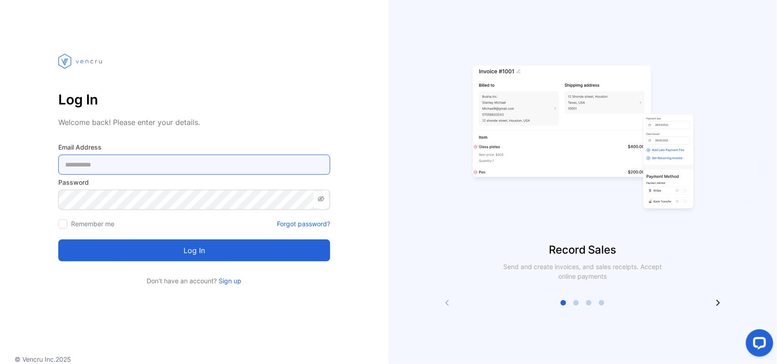
type Address-inputemail "**********"
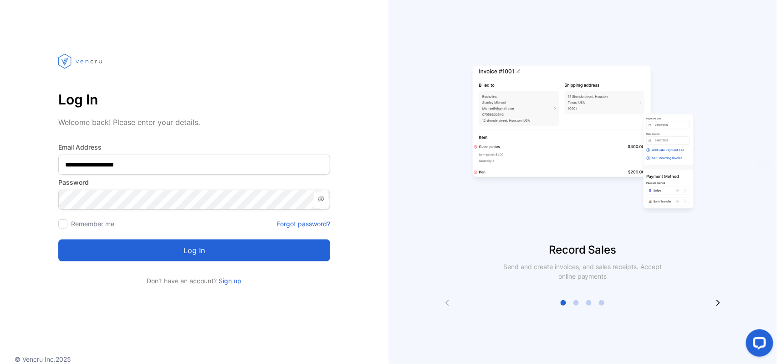
click at [139, 248] on button "Log in" at bounding box center [194, 250] width 272 height 22
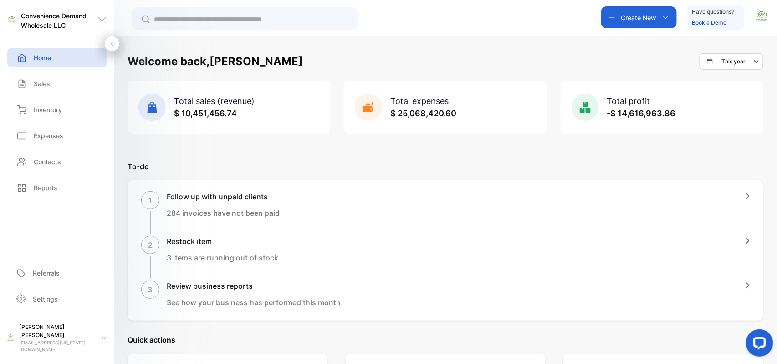
click at [646, 19] on p "Create New" at bounding box center [639, 18] width 36 height 10
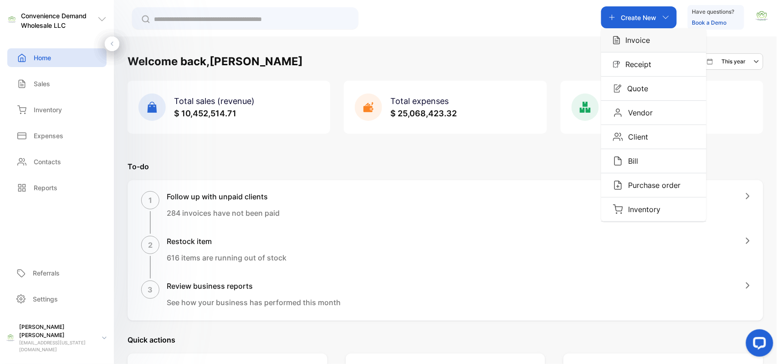
click at [646, 43] on p "Invoice" at bounding box center [636, 40] width 30 height 11
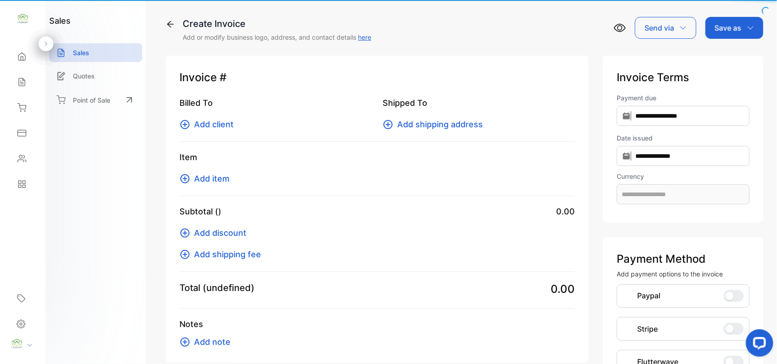
type input "**********"
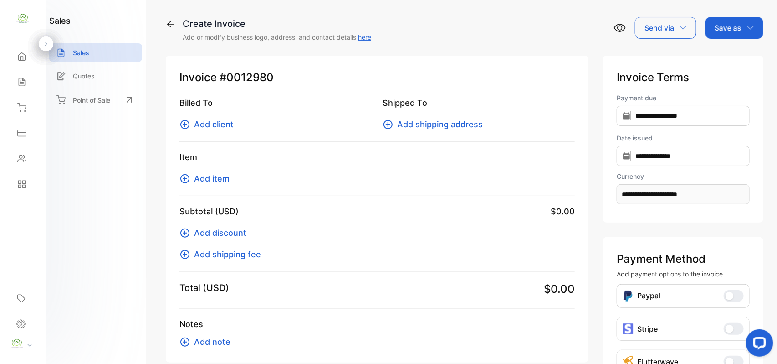
click at [230, 122] on span "Add client" at bounding box center [214, 124] width 40 height 12
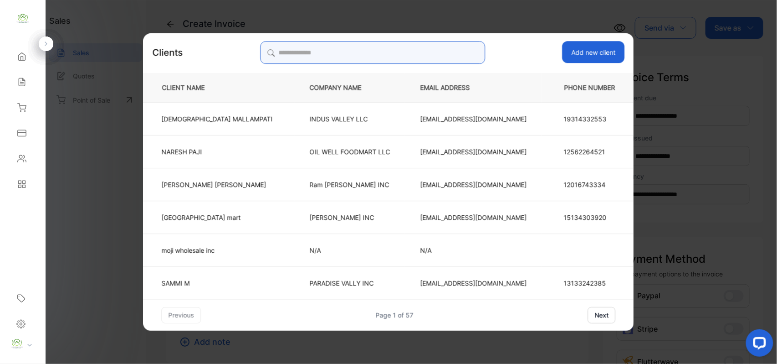
click at [434, 55] on input "search" at bounding box center [372, 52] width 225 height 23
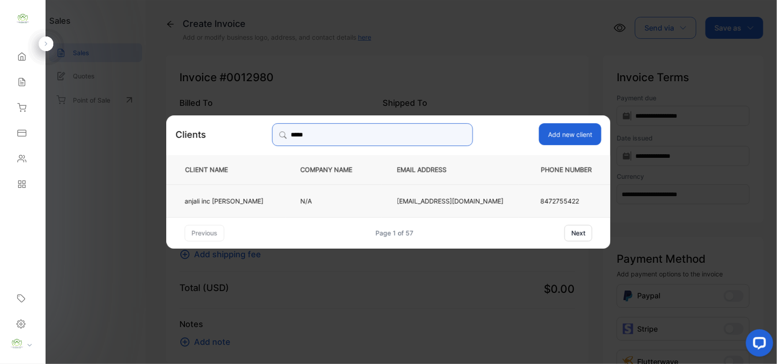
type input "*****"
drag, startPoint x: 339, startPoint y: 212, endPoint x: 337, endPoint y: 206, distance: 6.2
click at [339, 211] on td "N/A" at bounding box center [334, 200] width 97 height 33
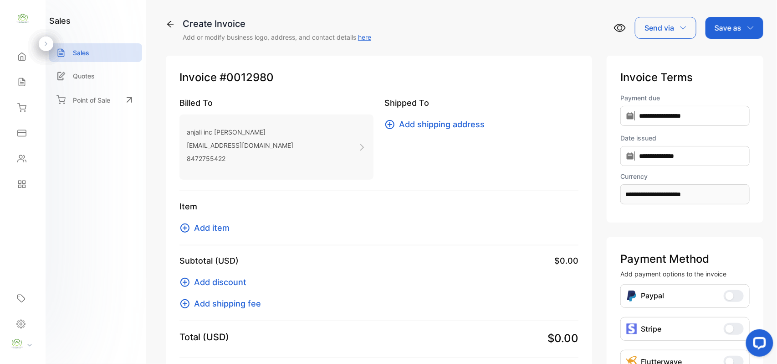
click at [215, 227] on span "Add item" at bounding box center [212, 227] width 36 height 12
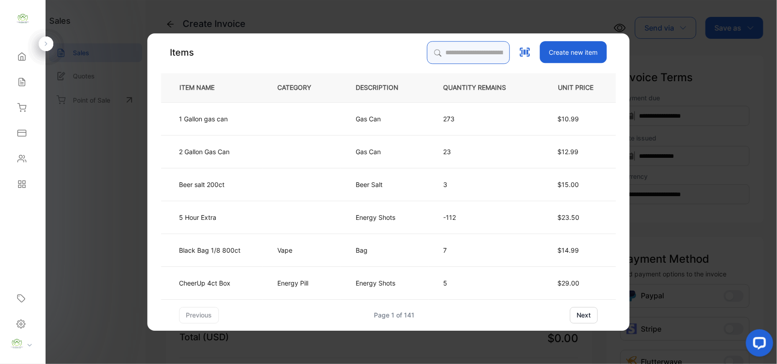
click at [448, 58] on input "search" at bounding box center [468, 52] width 83 height 23
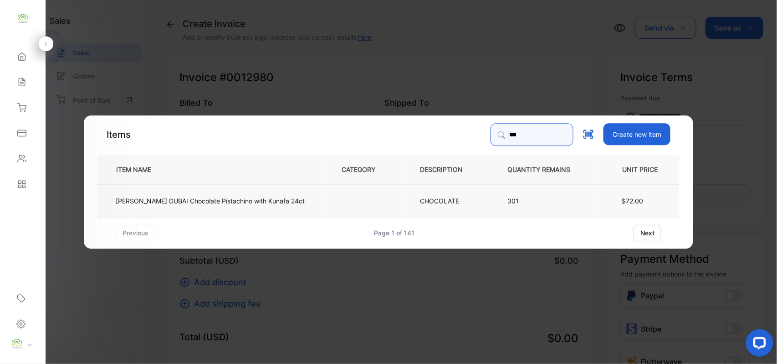
type input "***"
click at [184, 203] on p "[PERSON_NAME] DUBAI Chocolate Pistachino with Kunafa 24ct" at bounding box center [210, 200] width 189 height 10
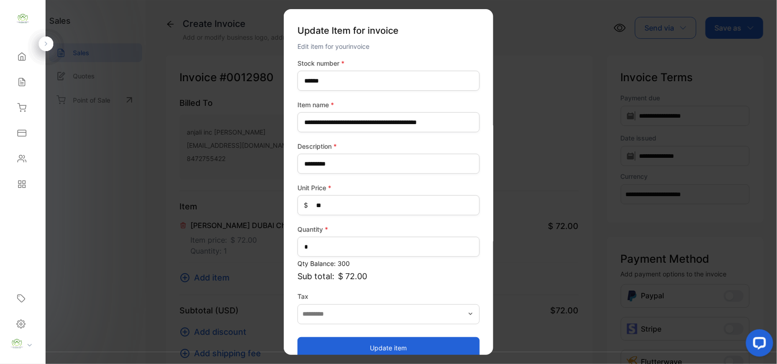
click at [391, 344] on button "Update item" at bounding box center [389, 347] width 182 height 22
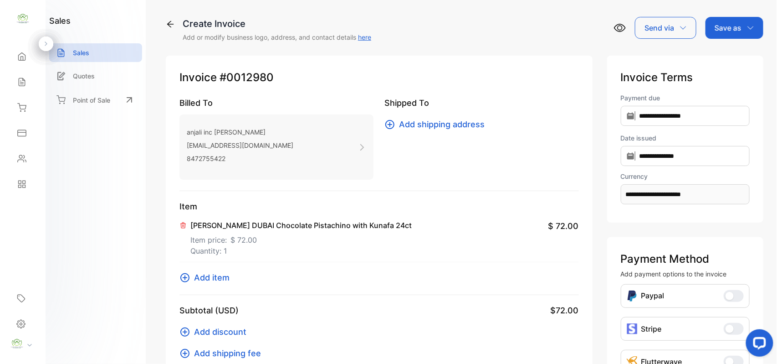
click at [216, 279] on span "Add item" at bounding box center [212, 277] width 36 height 12
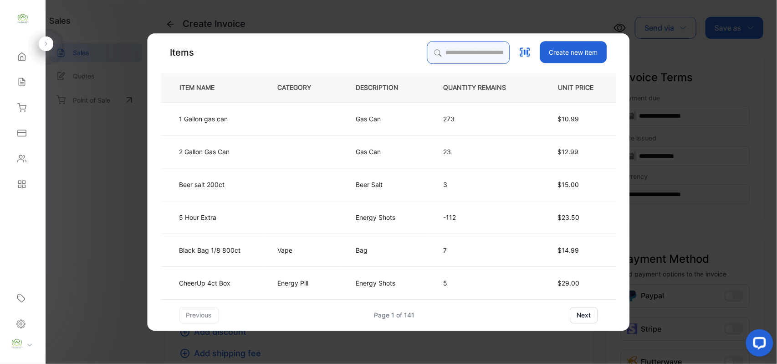
click at [440, 53] on input "search" at bounding box center [468, 52] width 83 height 23
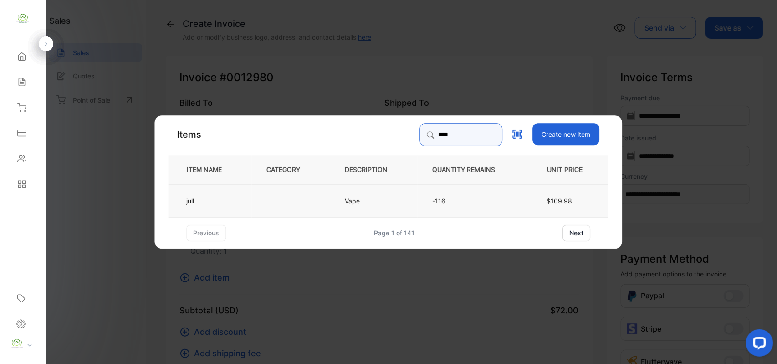
type input "****"
click at [254, 205] on td at bounding box center [291, 200] width 78 height 33
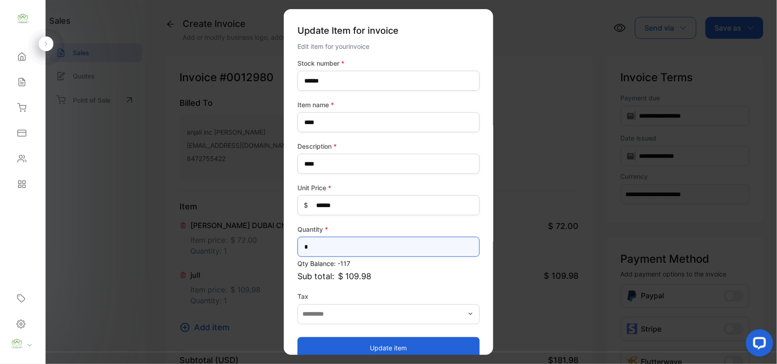
drag, startPoint x: 314, startPoint y: 251, endPoint x: 172, endPoint y: 237, distance: 142.9
type input "*"
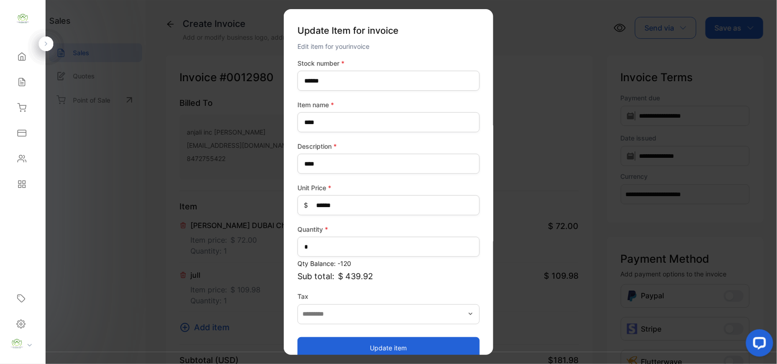
drag, startPoint x: 423, startPoint y: 345, endPoint x: 365, endPoint y: 316, distance: 64.6
click at [423, 344] on button "Update item" at bounding box center [389, 347] width 182 height 22
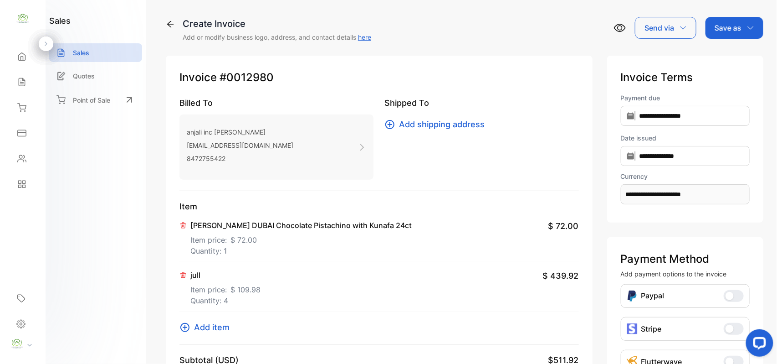
click at [208, 325] on span "Add item" at bounding box center [212, 327] width 36 height 12
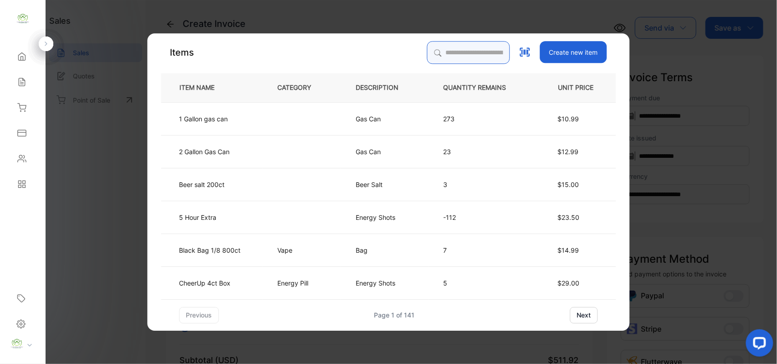
click at [476, 56] on input "search" at bounding box center [468, 52] width 83 height 23
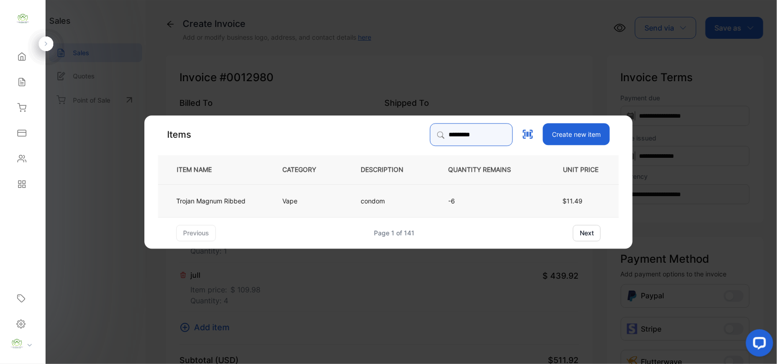
type input "*********"
click at [276, 213] on td "Vape" at bounding box center [306, 200] width 78 height 33
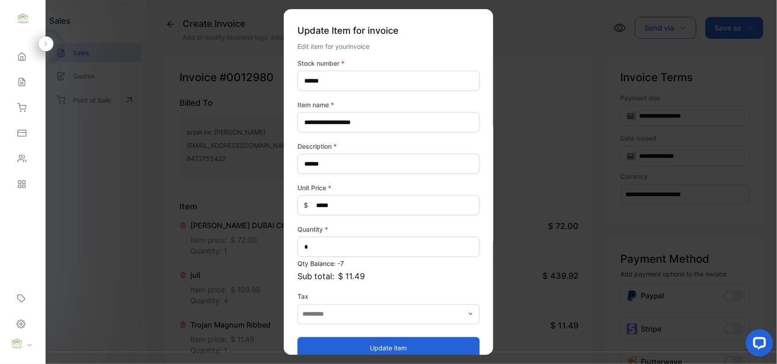
click at [347, 343] on button "Update item" at bounding box center [389, 347] width 182 height 22
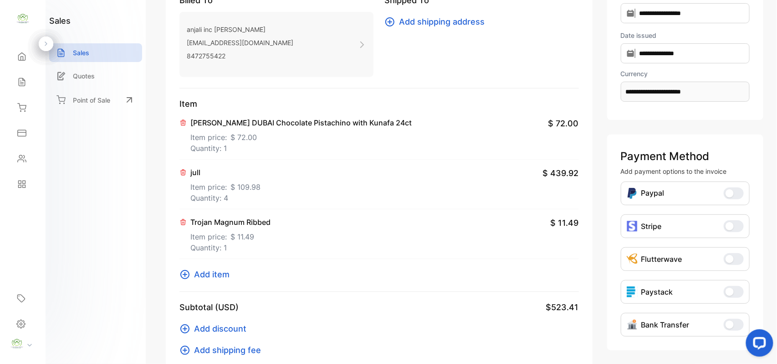
scroll to position [141, 0]
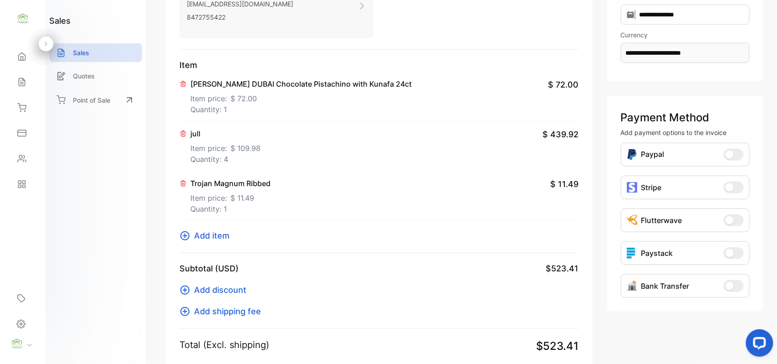
click at [227, 236] on span "Add item" at bounding box center [212, 235] width 36 height 12
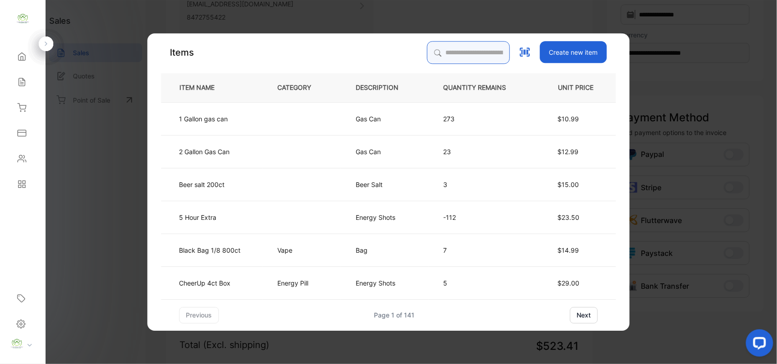
click at [451, 53] on input "search" at bounding box center [468, 52] width 83 height 23
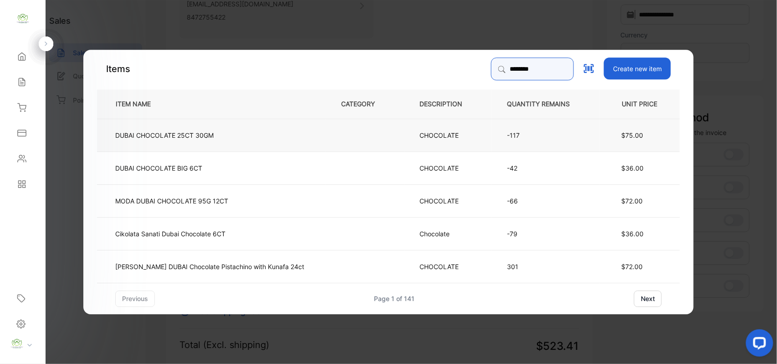
type input "********"
click at [236, 131] on td "DUBAI CHOCOLATE 25CT 30GM" at bounding box center [211, 134] width 229 height 33
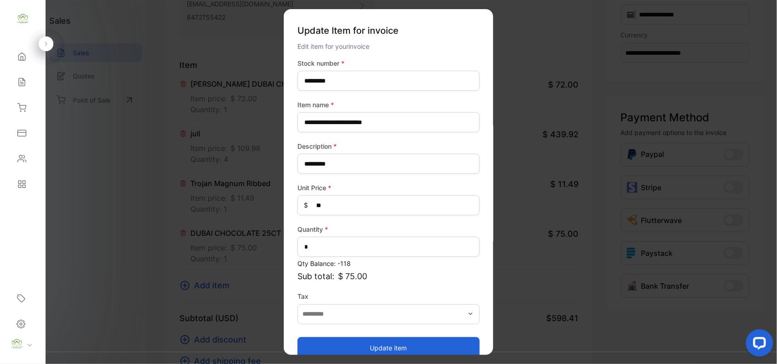
drag, startPoint x: 392, startPoint y: 346, endPoint x: 389, endPoint y: 323, distance: 23.0
click at [393, 342] on button "Update item" at bounding box center [389, 347] width 182 height 22
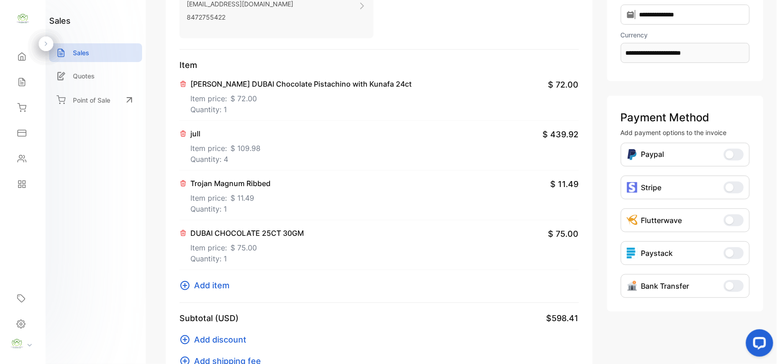
click at [221, 285] on span "Add item" at bounding box center [212, 285] width 36 height 12
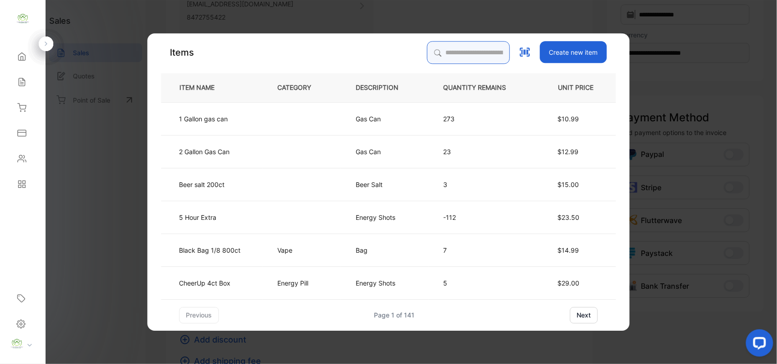
click at [445, 52] on input "search" at bounding box center [468, 52] width 83 height 23
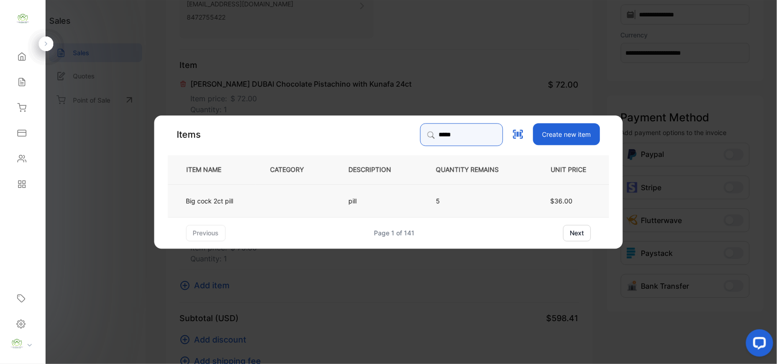
type input "*****"
click at [232, 199] on p "Big cock 2ct pill" at bounding box center [209, 200] width 47 height 10
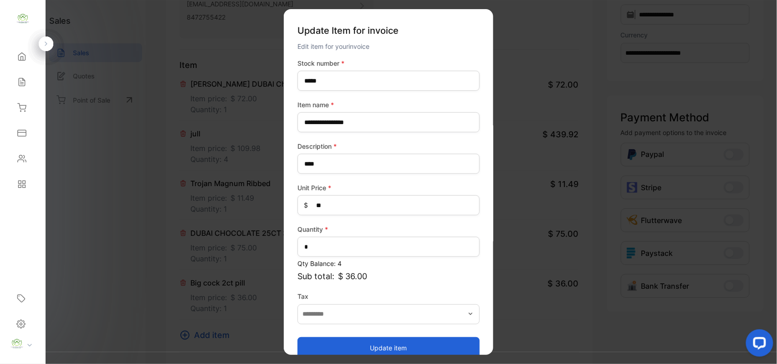
click at [354, 342] on button "Update item" at bounding box center [389, 347] width 182 height 22
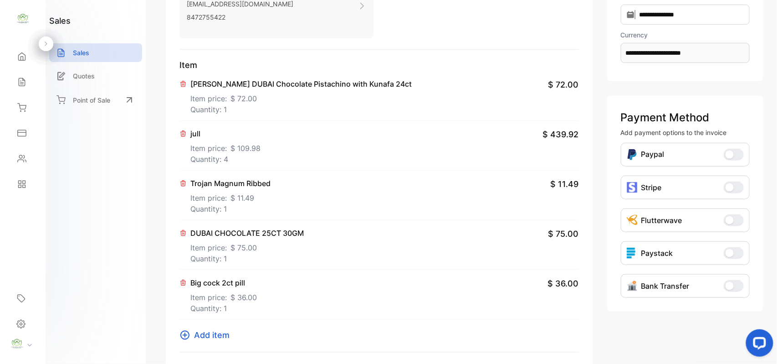
click at [205, 336] on span "Add item" at bounding box center [212, 334] width 36 height 12
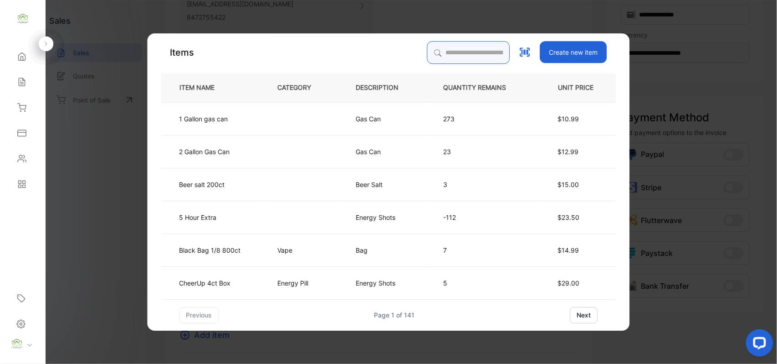
click at [469, 55] on input "search" at bounding box center [468, 52] width 83 height 23
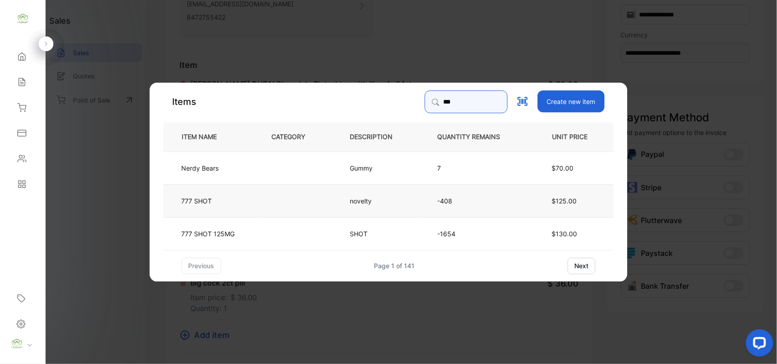
type input "***"
click at [242, 205] on td "777 SHOT" at bounding box center [210, 200] width 93 height 33
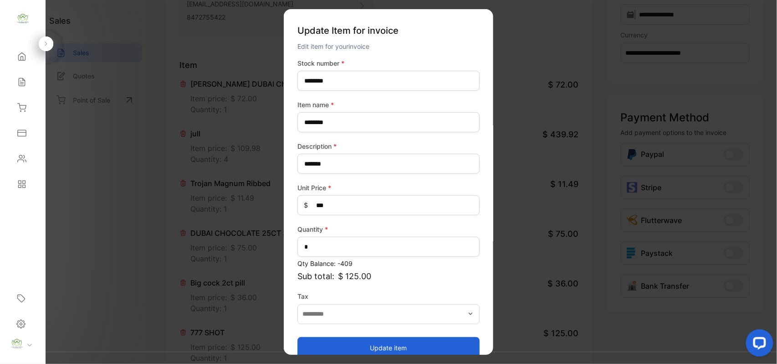
click at [413, 348] on button "Update item" at bounding box center [389, 347] width 182 height 22
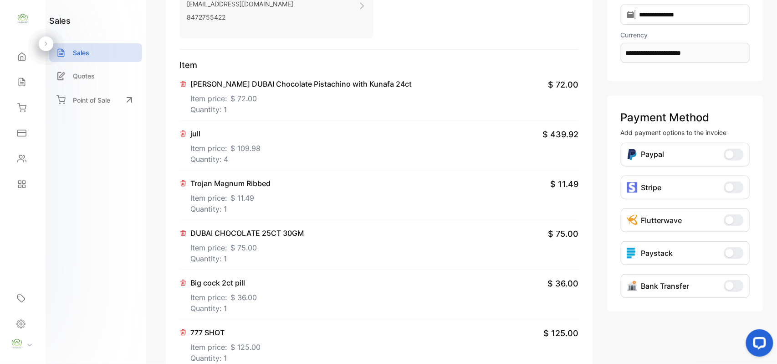
drag, startPoint x: 182, startPoint y: 334, endPoint x: 345, endPoint y: 256, distance: 180.5
click at [185, 333] on icon at bounding box center [183, 331] width 5 height 5
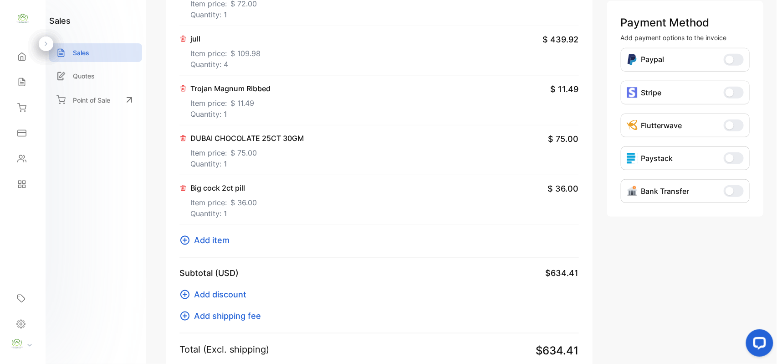
scroll to position [283, 0]
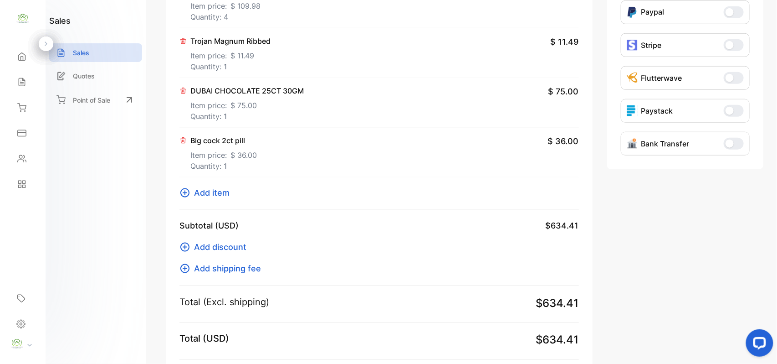
click at [212, 193] on span "Add item" at bounding box center [212, 192] width 36 height 12
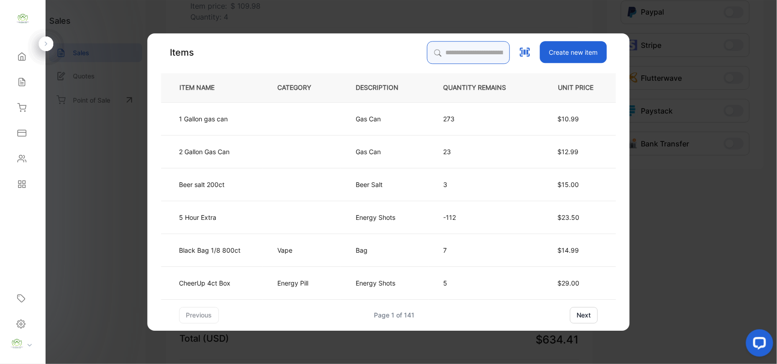
click at [474, 48] on input "search" at bounding box center [468, 52] width 83 height 23
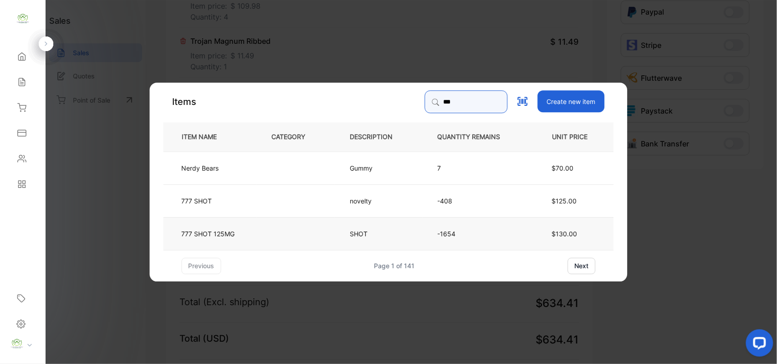
type input "***"
click at [210, 239] on td "777 SHOT 125MG" at bounding box center [210, 232] width 93 height 33
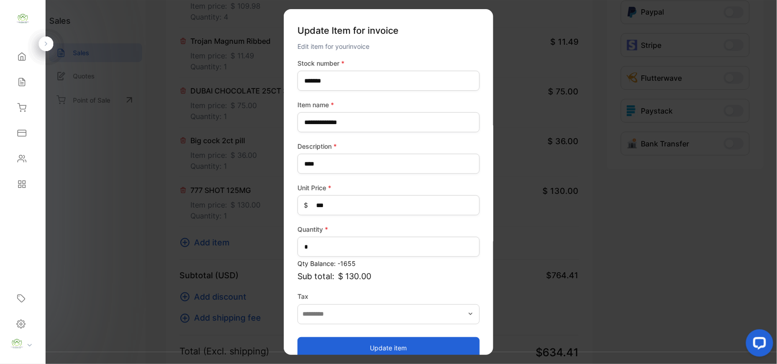
click at [357, 344] on button "Update item" at bounding box center [389, 347] width 182 height 22
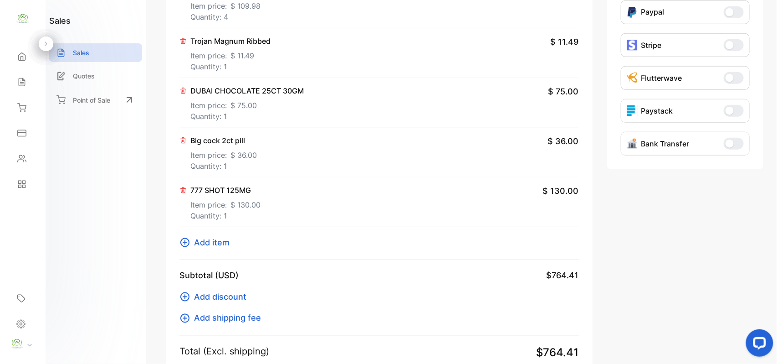
click at [213, 201] on p "Item price: $ 130.00" at bounding box center [225, 202] width 70 height 15
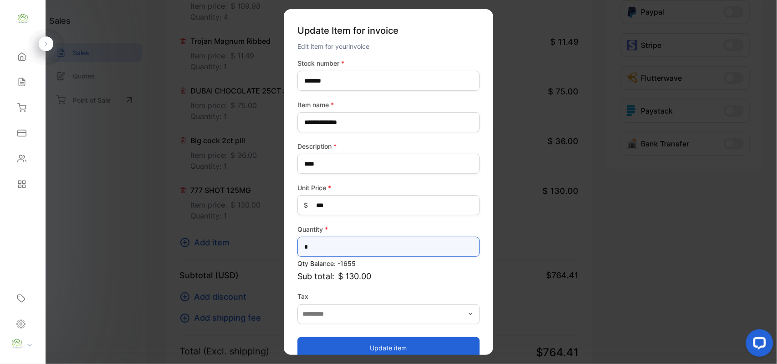
drag, startPoint x: 332, startPoint y: 251, endPoint x: 205, endPoint y: 256, distance: 126.8
type input "*"
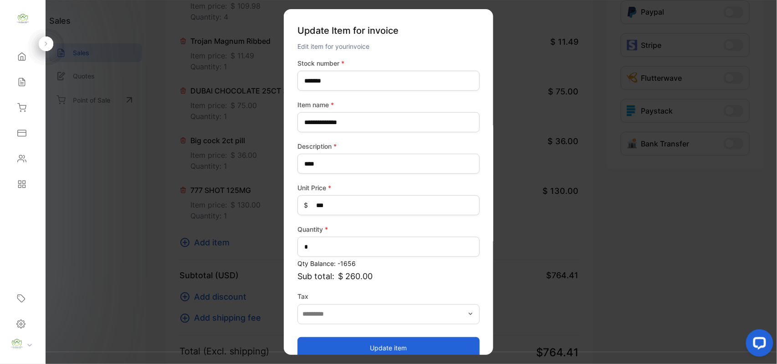
click at [349, 349] on button "Update item" at bounding box center [389, 347] width 182 height 22
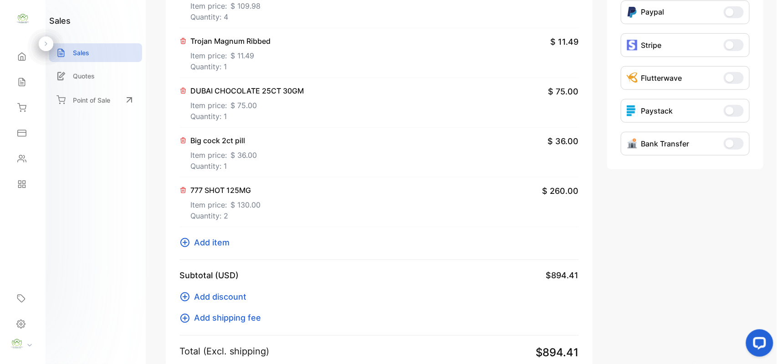
click at [201, 239] on span "Add item" at bounding box center [212, 242] width 36 height 12
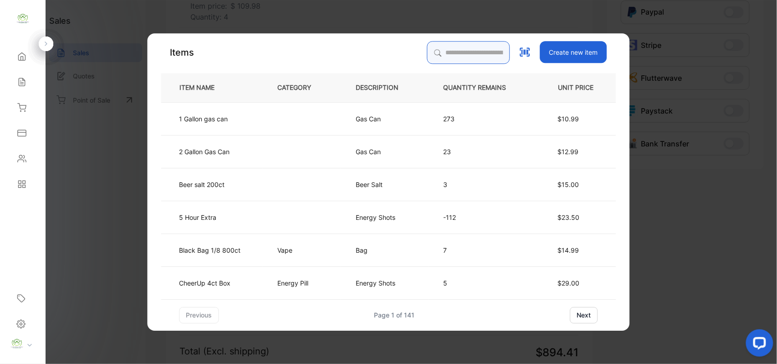
click at [452, 57] on input "search" at bounding box center [468, 52] width 83 height 23
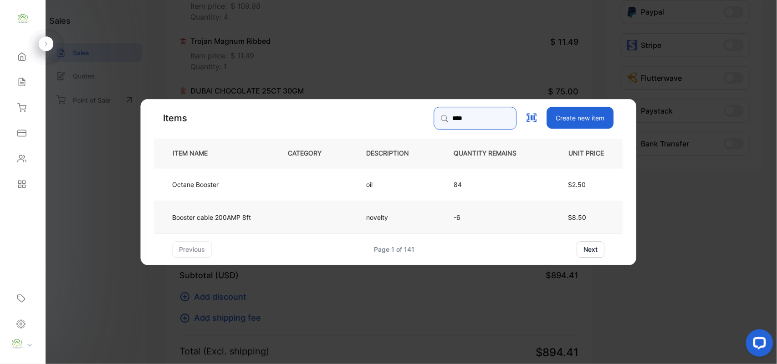
type input "****"
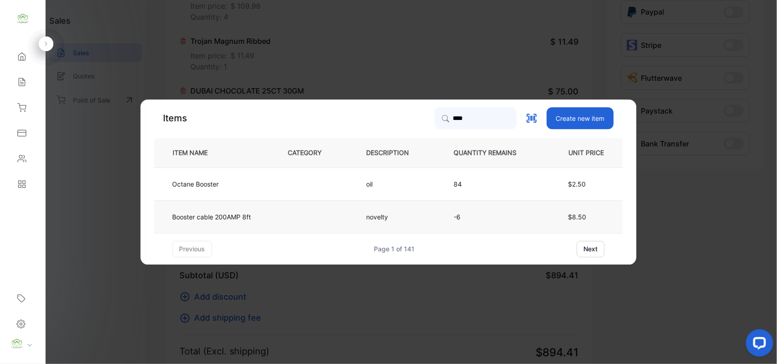
click at [249, 217] on p "Booster cable 200AMP 8ft" at bounding box center [212, 217] width 79 height 10
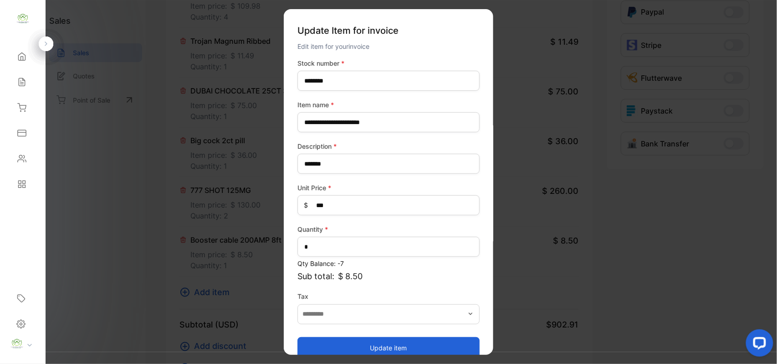
click at [354, 346] on button "Update item" at bounding box center [389, 347] width 182 height 22
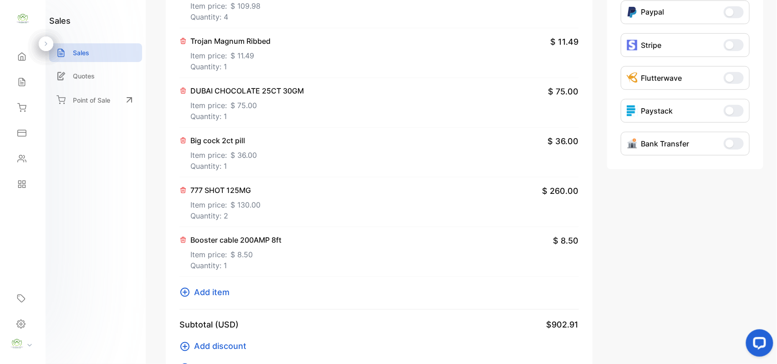
click at [184, 287] on icon at bounding box center [185, 292] width 11 height 11
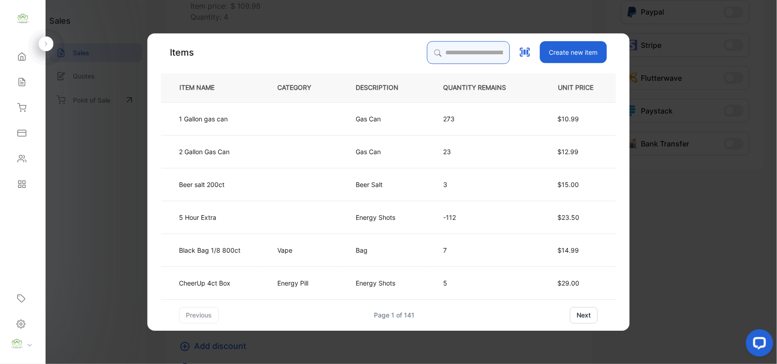
click at [465, 56] on input "search" at bounding box center [468, 52] width 83 height 23
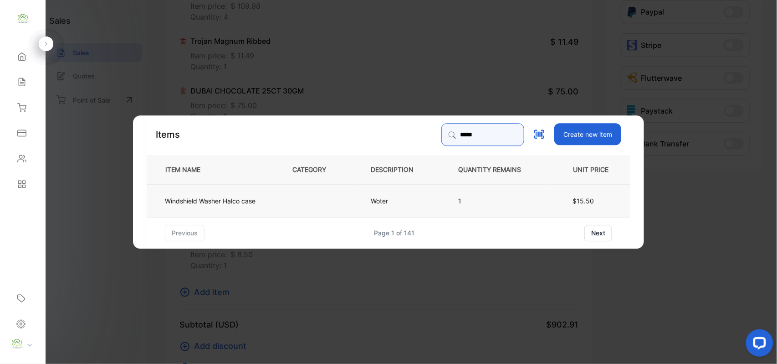
type input "*****"
click at [277, 206] on td "Windshield Washer Halco case" at bounding box center [212, 200] width 131 height 33
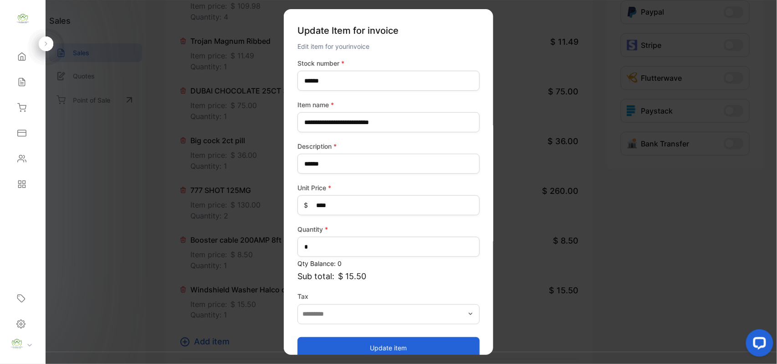
click at [378, 343] on button "Update item" at bounding box center [389, 347] width 182 height 22
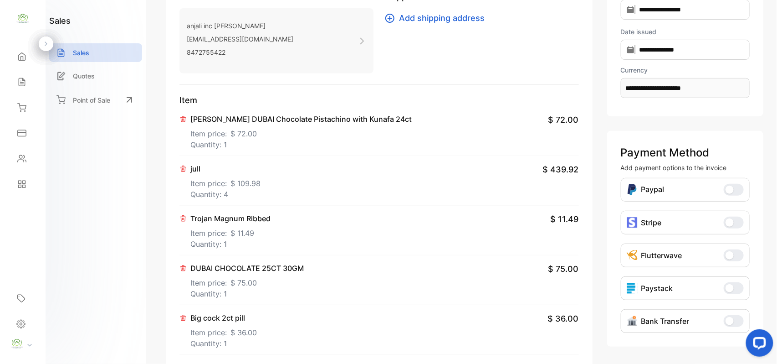
scroll to position [0, 0]
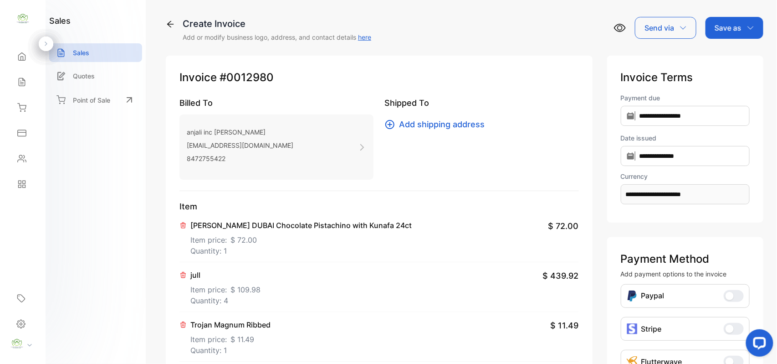
click at [734, 26] on p "Save as" at bounding box center [728, 27] width 27 height 11
click at [717, 53] on div "Invoice" at bounding box center [732, 58] width 52 height 18
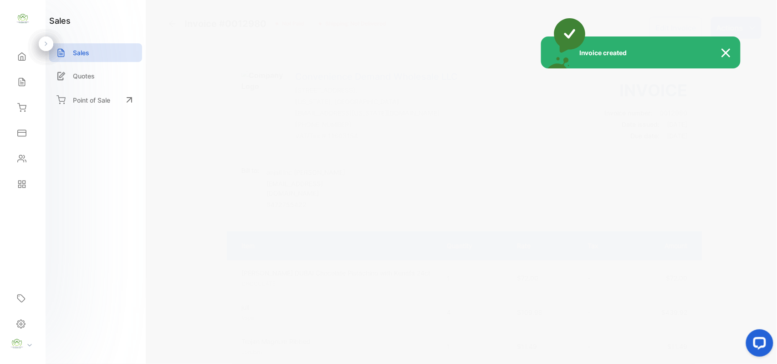
click at [732, 26] on div "Invoice created" at bounding box center [388, 182] width 777 height 364
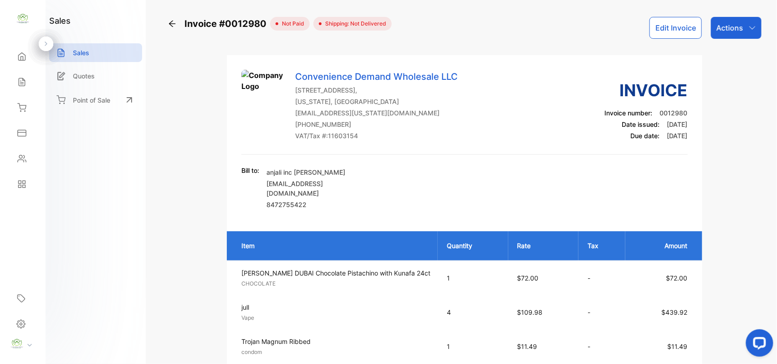
click at [732, 26] on p "Actions" at bounding box center [730, 27] width 27 height 11
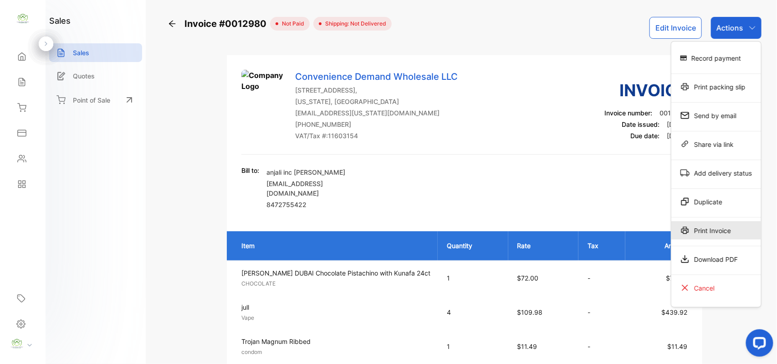
click at [700, 234] on div "Print Invoice" at bounding box center [717, 230] width 90 height 18
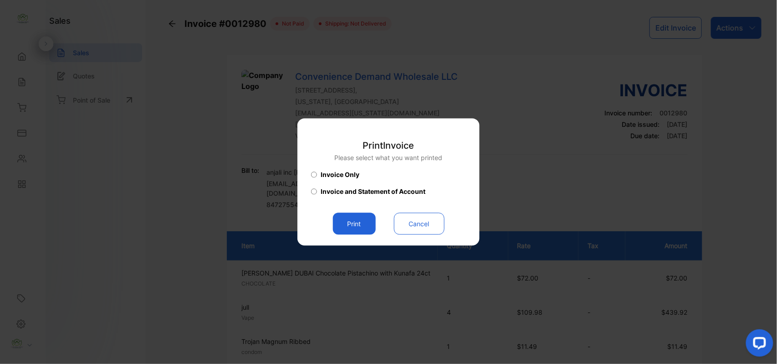
click at [358, 224] on button "Print" at bounding box center [354, 224] width 43 height 22
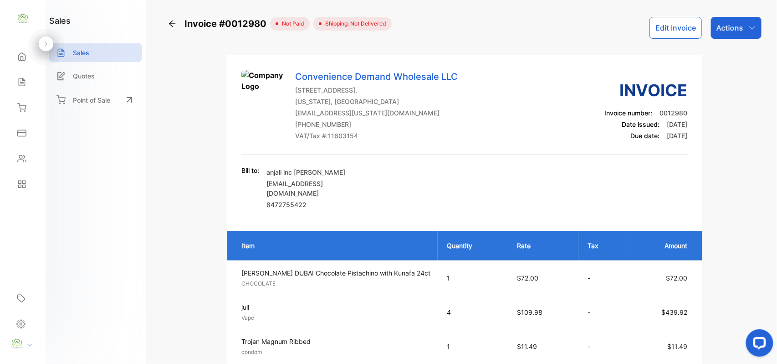
click at [733, 29] on p "Actions" at bounding box center [730, 27] width 27 height 11
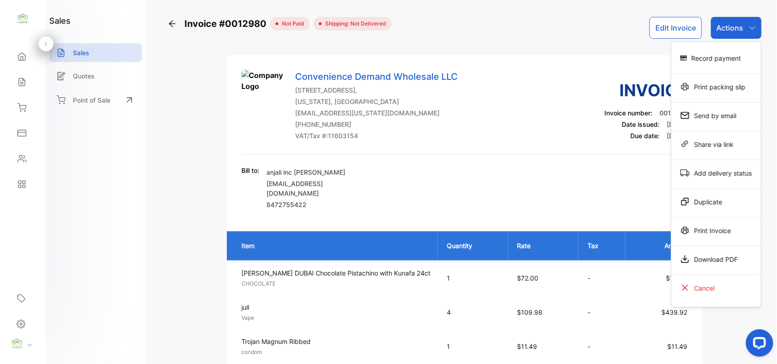
click at [540, 143] on div "Convenience Demand Wholesale LLC [STREET_ADDRESS][US_STATE] [EMAIL_ADDRESS][US_…" at bounding box center [464, 112] width 446 height 85
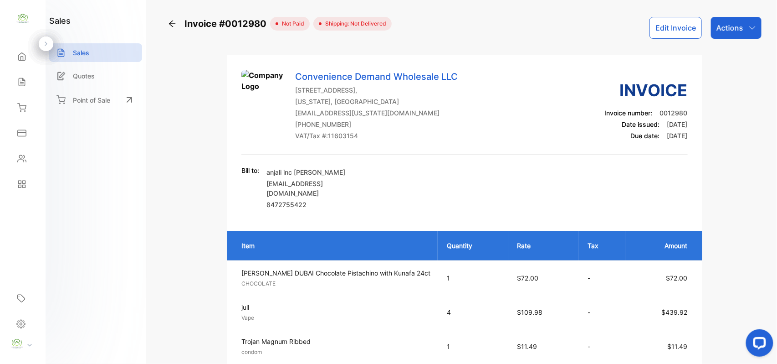
click at [727, 29] on p "Actions" at bounding box center [730, 27] width 27 height 11
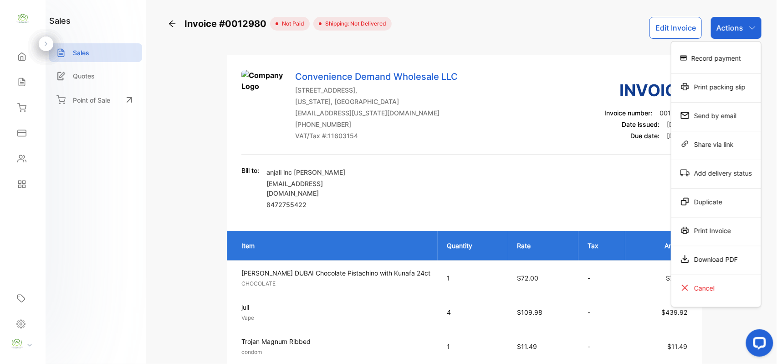
click at [699, 230] on div "Print Invoice" at bounding box center [717, 230] width 90 height 18
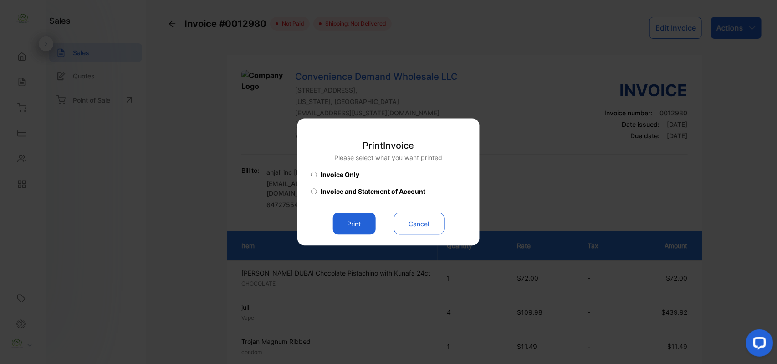
click at [361, 221] on button "Print" at bounding box center [354, 224] width 43 height 22
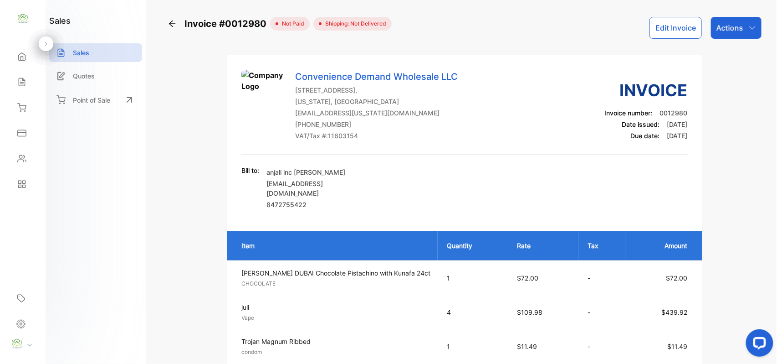
click at [733, 28] on p "Actions" at bounding box center [730, 27] width 27 height 11
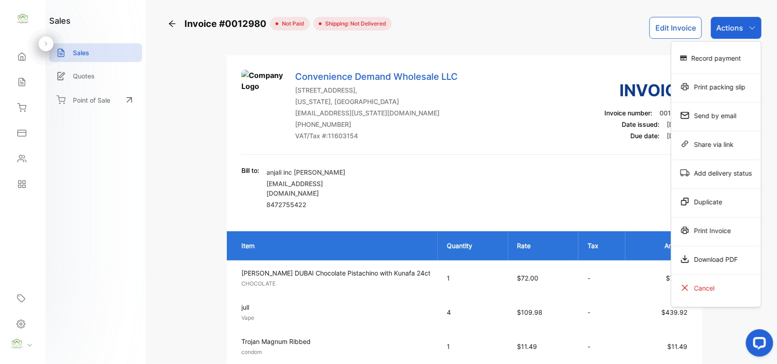
click at [677, 29] on button "Edit Invoice" at bounding box center [676, 28] width 52 height 22
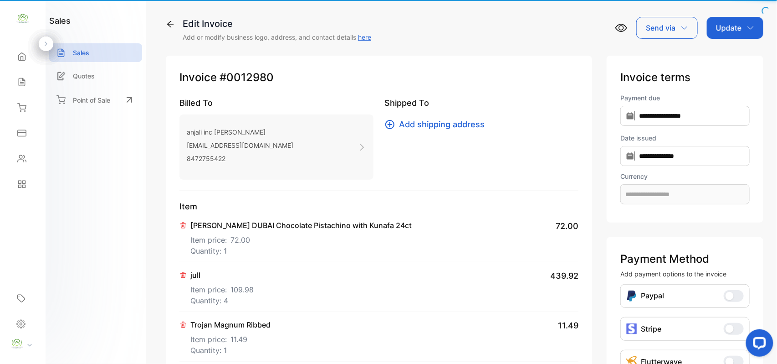
type input "**********"
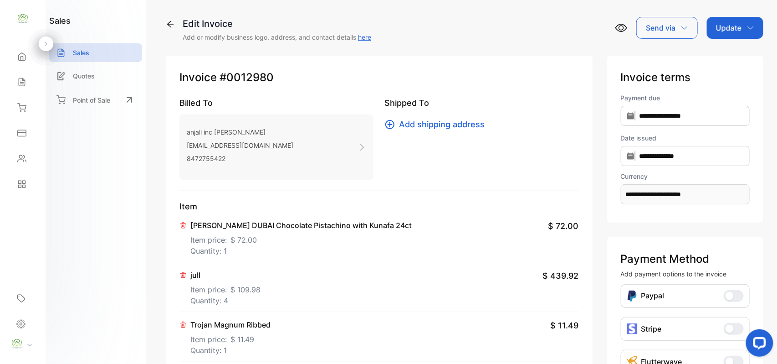
scroll to position [425, 0]
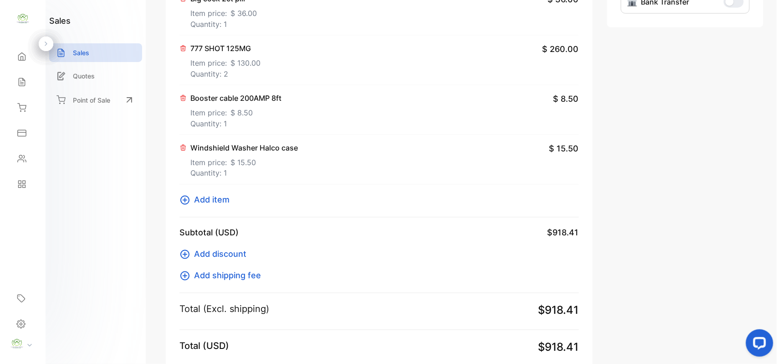
click at [230, 256] on span "Add discount" at bounding box center [220, 254] width 52 height 12
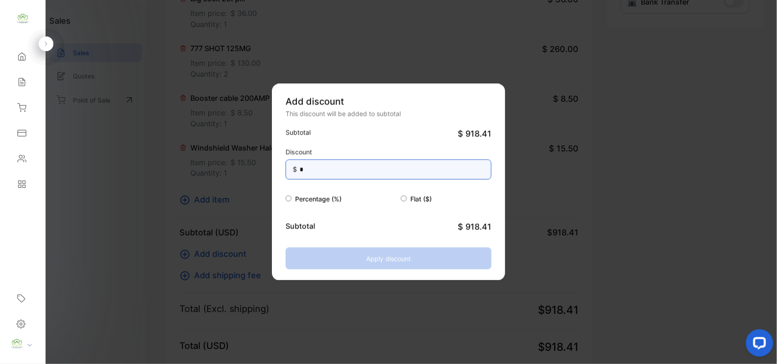
drag, startPoint x: 400, startPoint y: 165, endPoint x: 184, endPoint y: 179, distance: 216.4
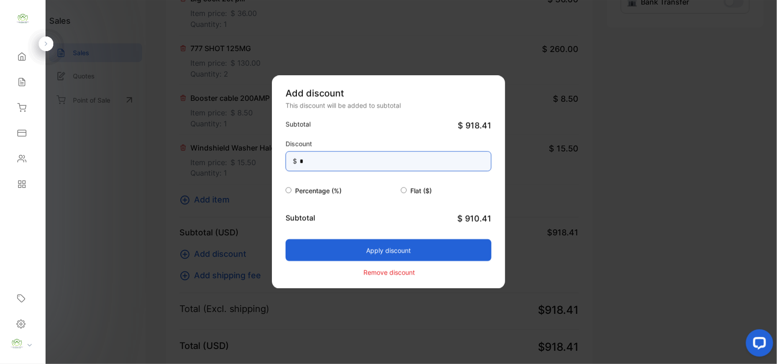
type input "*"
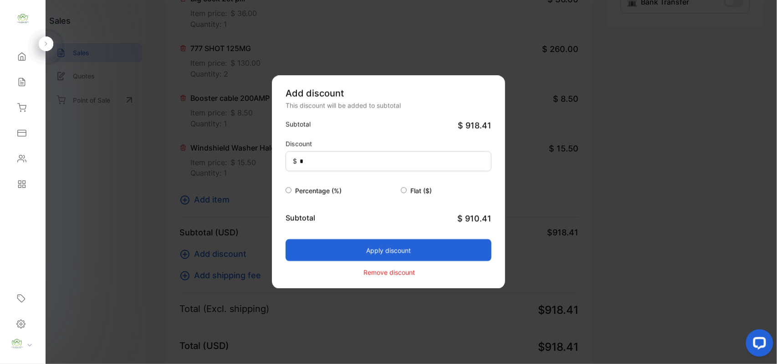
click at [323, 247] on button "Apply discount" at bounding box center [389, 250] width 206 height 22
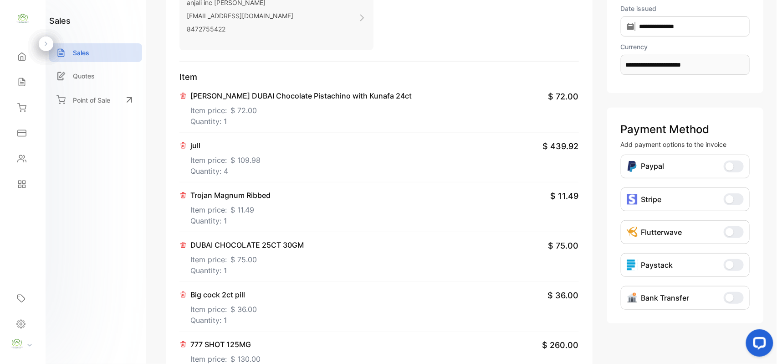
scroll to position [0, 0]
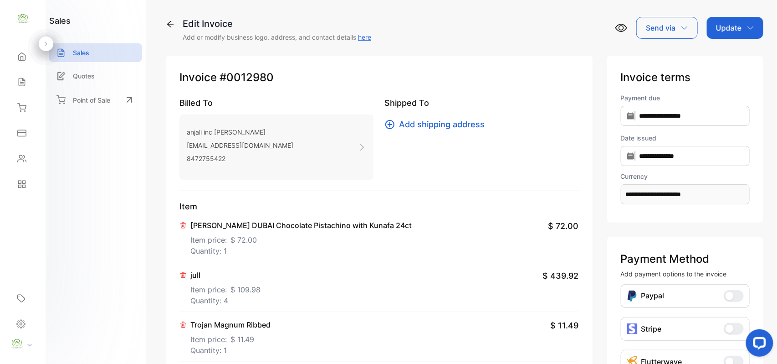
click at [731, 26] on p "Update" at bounding box center [729, 27] width 26 height 11
click at [717, 54] on div "Invoice" at bounding box center [737, 58] width 52 height 18
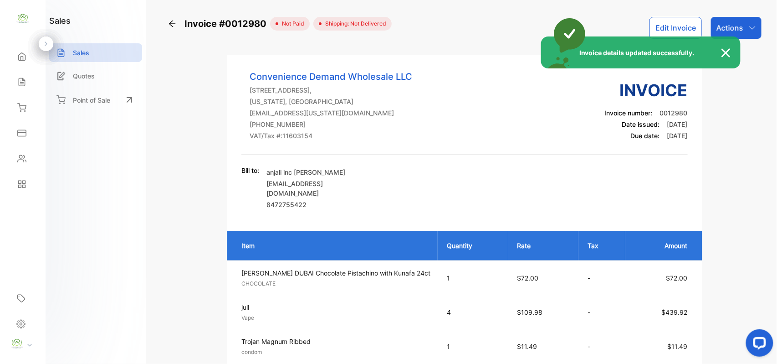
click at [744, 30] on div "Invoice details updated successfully." at bounding box center [388, 182] width 777 height 364
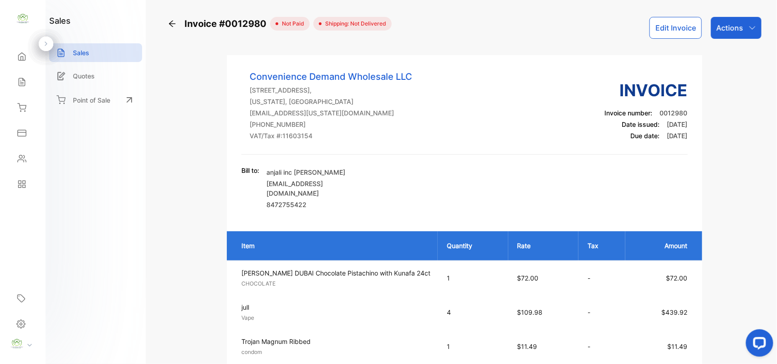
click at [744, 30] on div "Actions" at bounding box center [736, 28] width 51 height 22
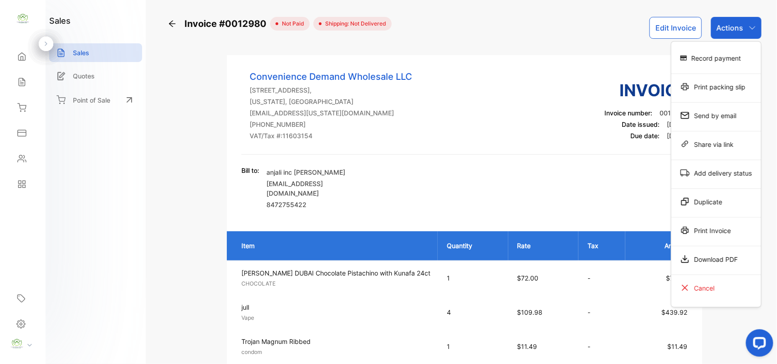
click at [713, 239] on div "Print Invoice" at bounding box center [717, 230] width 90 height 18
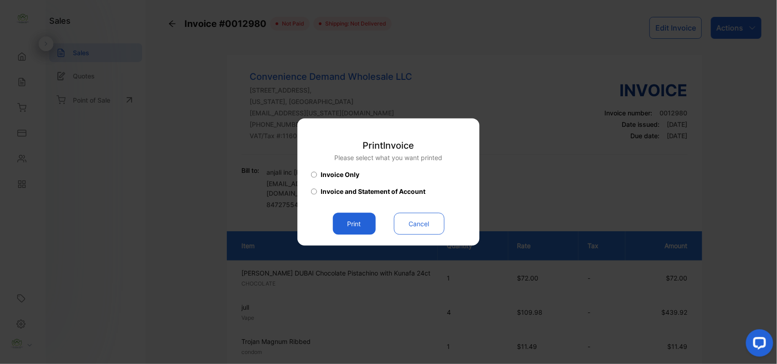
click at [362, 225] on button "Print" at bounding box center [354, 224] width 43 height 22
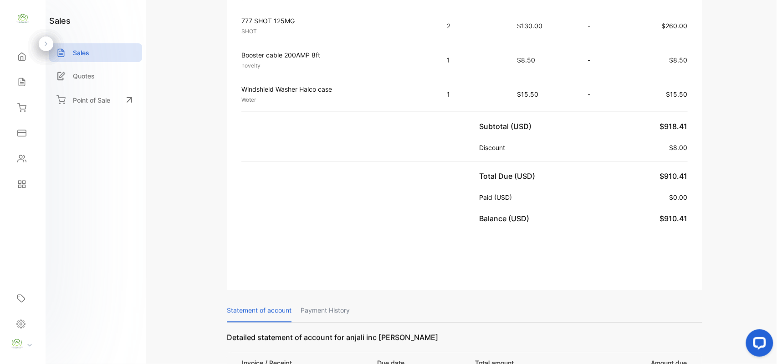
scroll to position [425, 0]
